Goal: Task Accomplishment & Management: Use online tool/utility

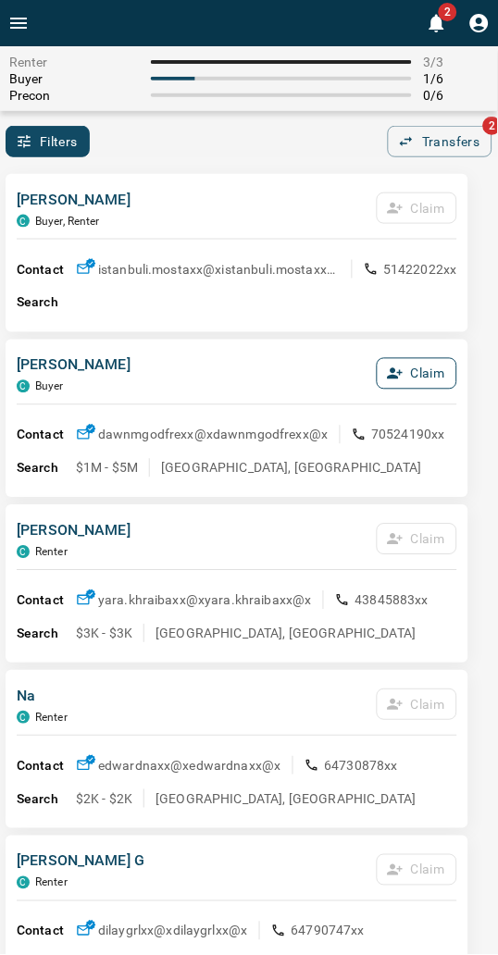
click at [400, 381] on icon "button" at bounding box center [395, 374] width 17 height 17
click at [400, 381] on button "Confirm Claim" at bounding box center [391, 373] width 132 height 31
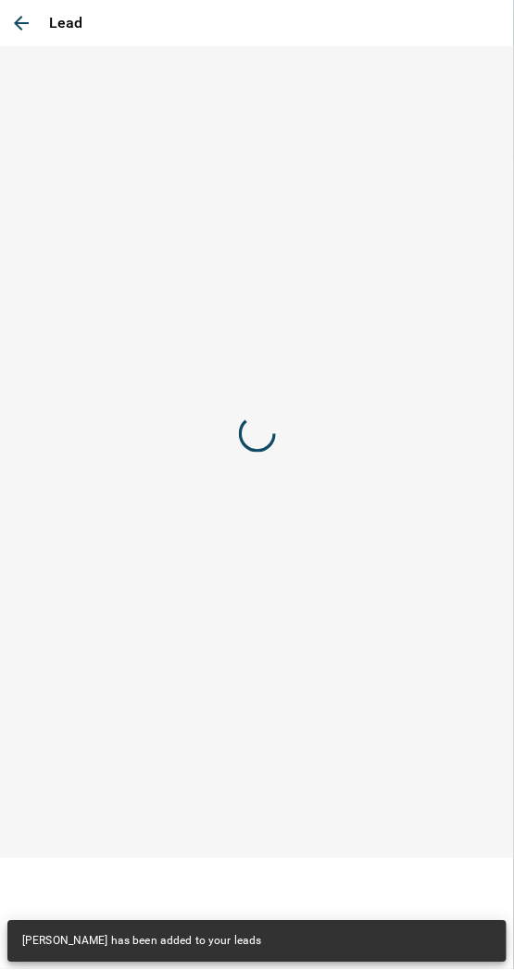
click at [385, 379] on div at bounding box center [257, 434] width 514 height 776
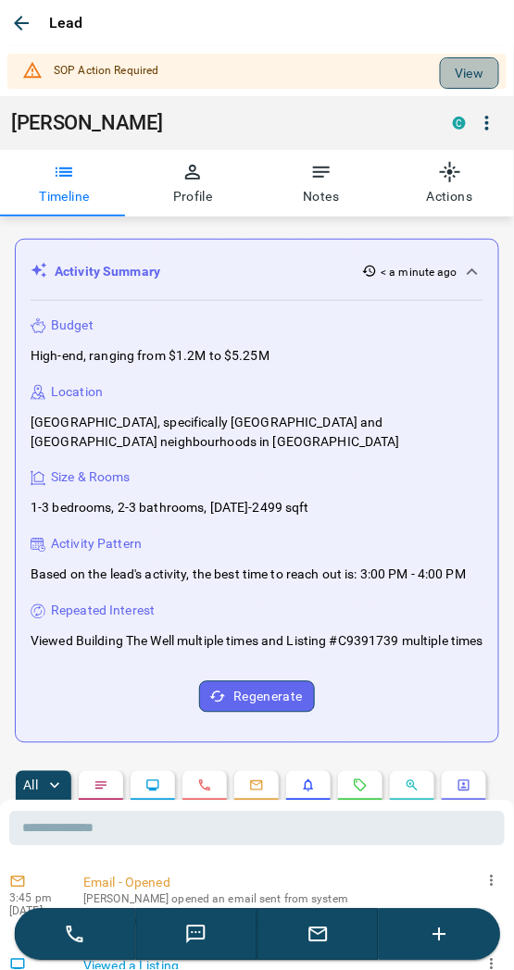
click at [454, 66] on button "View" at bounding box center [469, 72] width 59 height 31
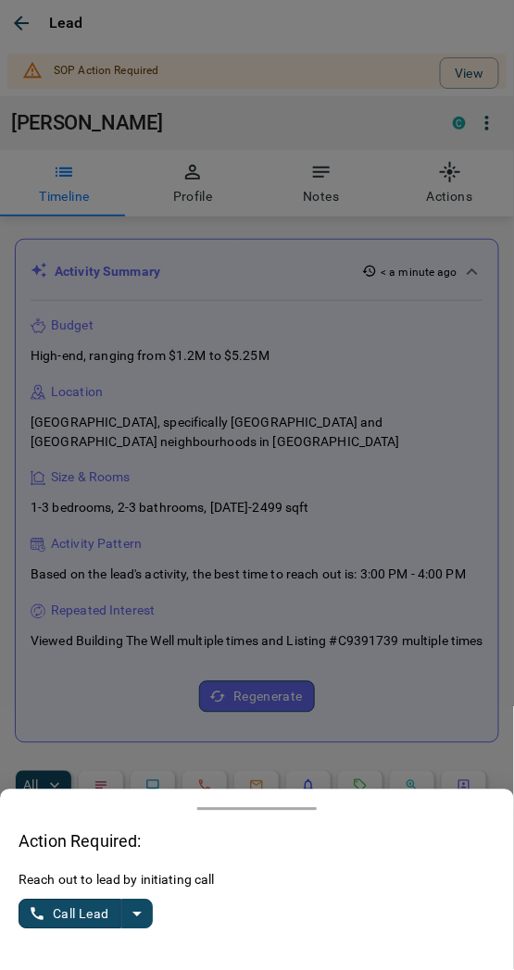
click at [136, 939] on div "Reach out to lead by initiating call Call Lead" at bounding box center [257, 911] width 477 height 81
click at [141, 921] on icon "split button" at bounding box center [137, 914] width 22 height 22
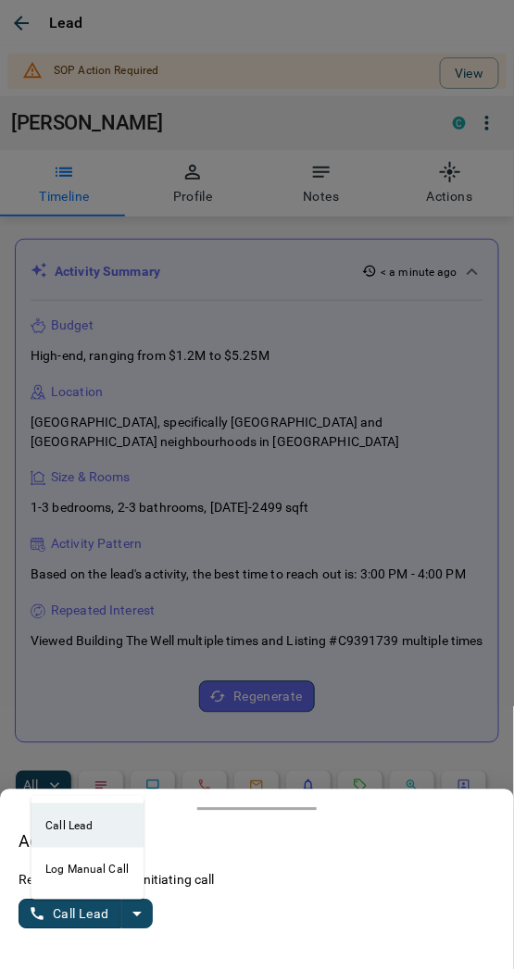
click at [66, 877] on li "Log Manual Call" at bounding box center [87, 870] width 113 height 44
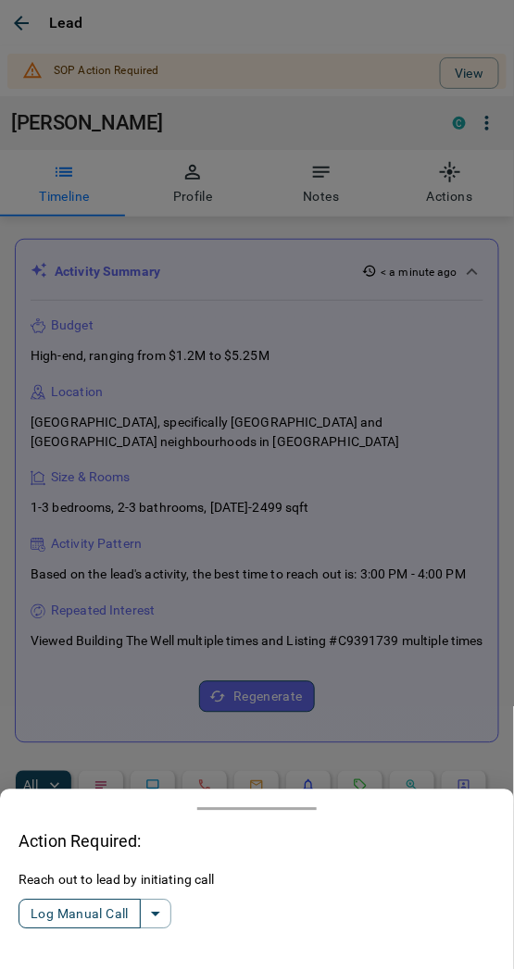
click at [80, 902] on button "Log Manual Call" at bounding box center [80, 915] width 122 height 30
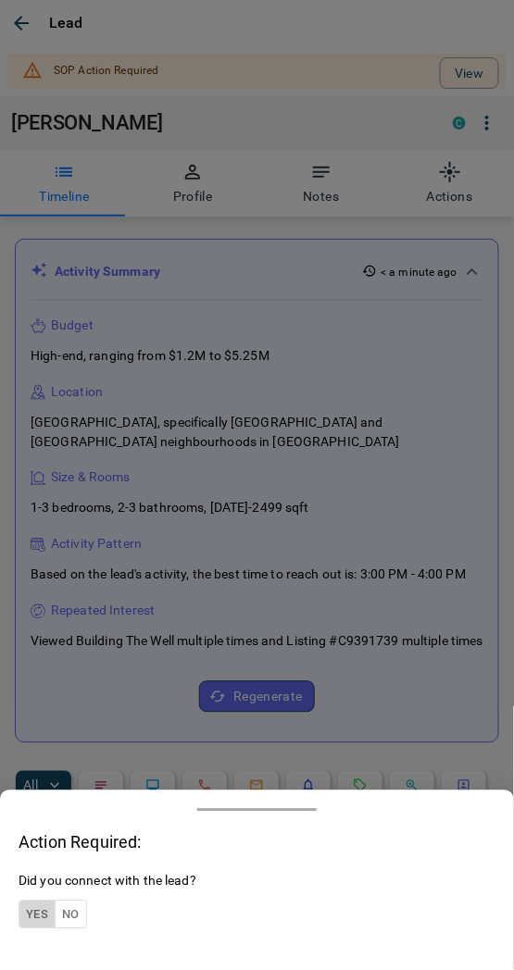
click at [47, 907] on button "Yes" at bounding box center [37, 915] width 37 height 29
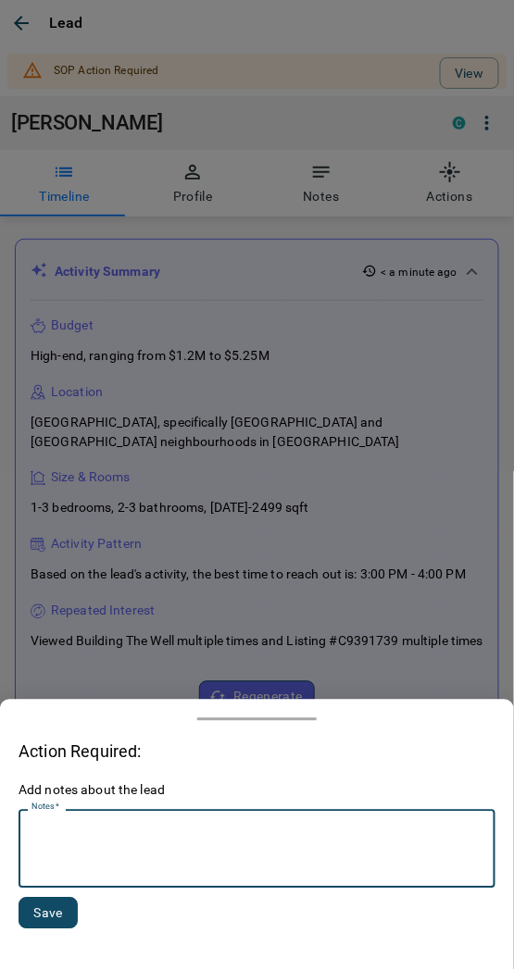
click at [112, 858] on textarea "Notes   *" at bounding box center [256, 849] width 451 height 63
type textarea "*********"
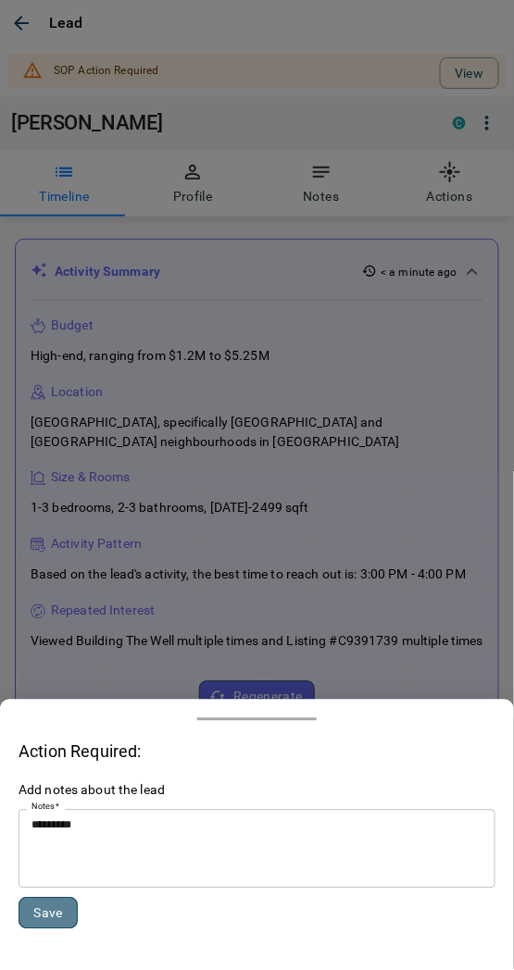
click at [54, 922] on button "Save" at bounding box center [48, 913] width 59 height 31
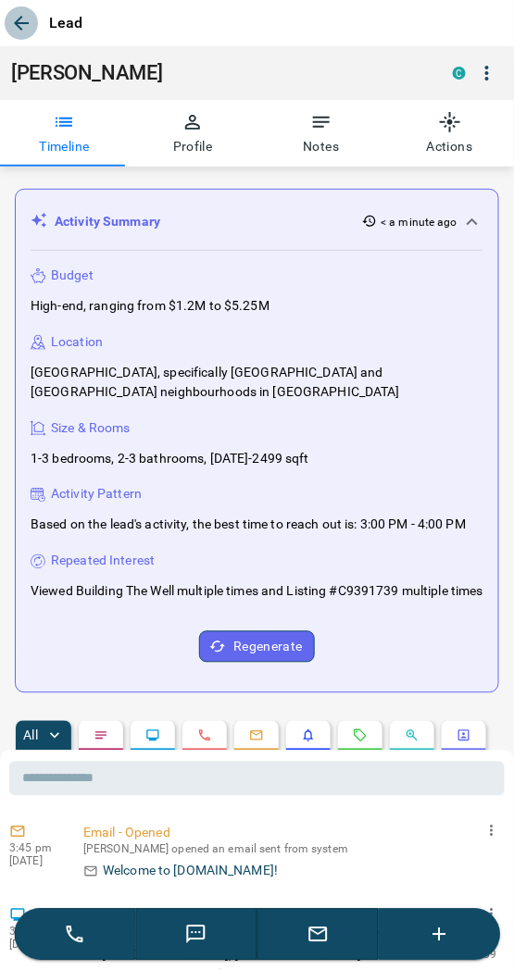
click at [25, 23] on icon "button" at bounding box center [21, 23] width 15 height 15
